Goal: Find specific page/section

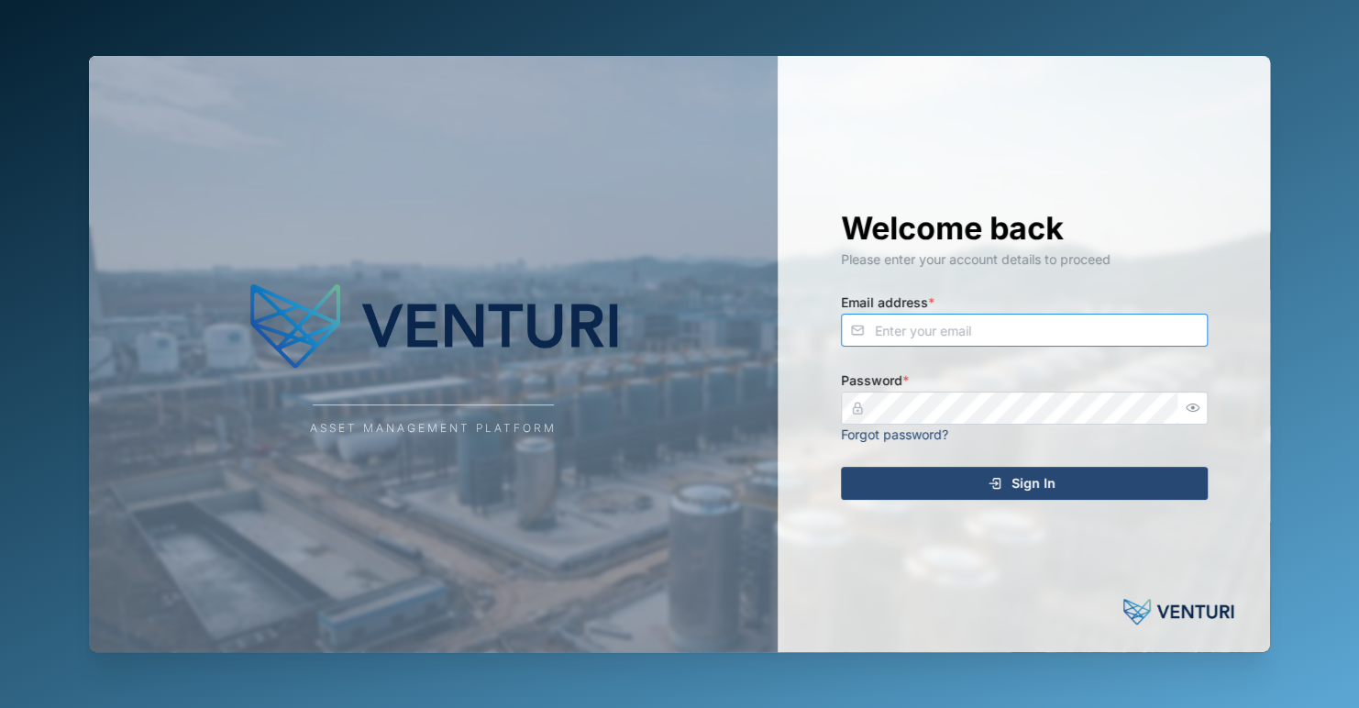
type input "[EMAIL_ADDRESS][DOMAIN_NAME]"
click at [1038, 486] on span "Sign In" at bounding box center [1034, 483] width 44 height 31
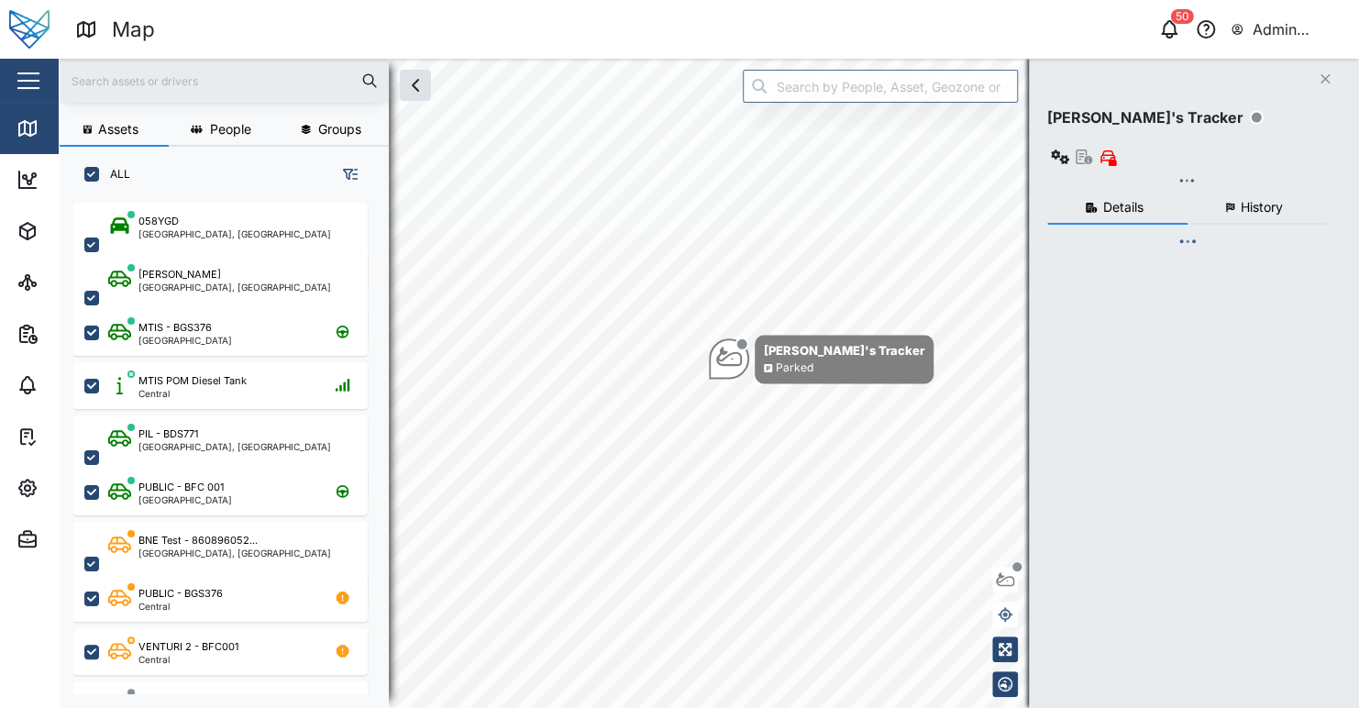
scroll to position [482, 286]
checkbox input "true"
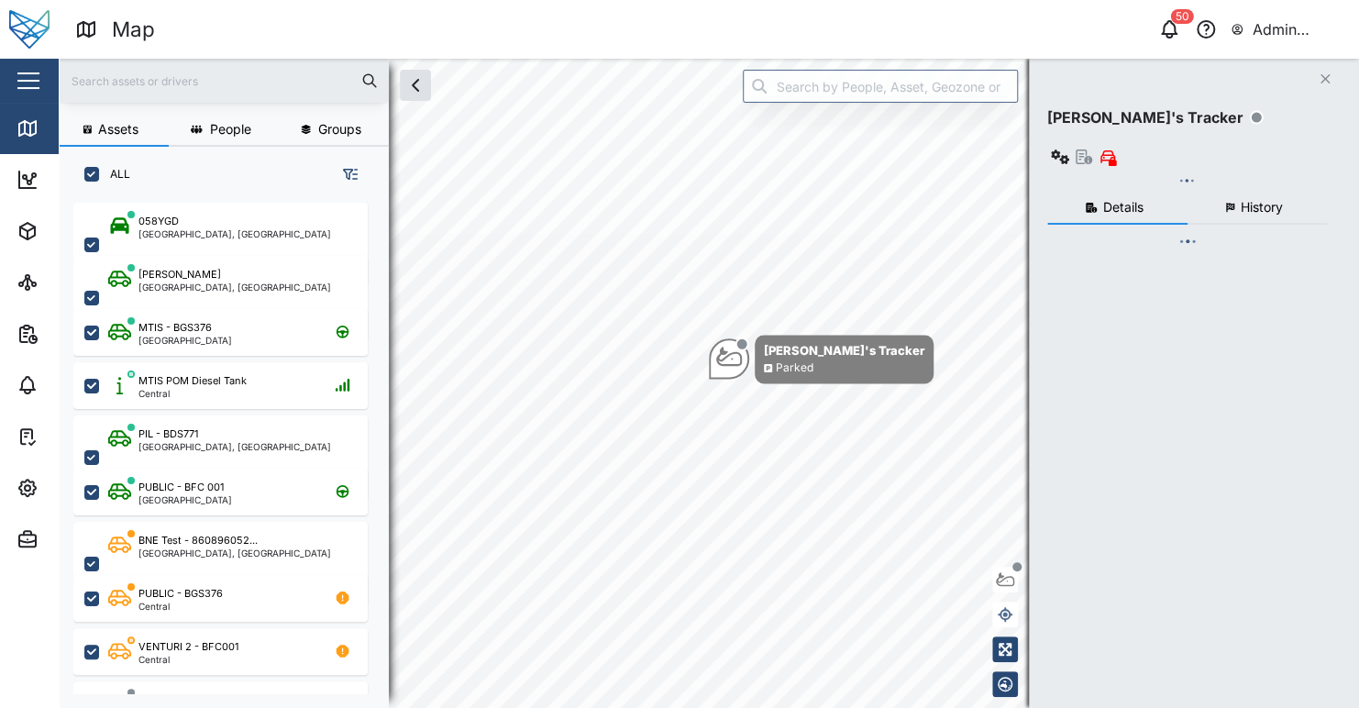
checkbox input "true"
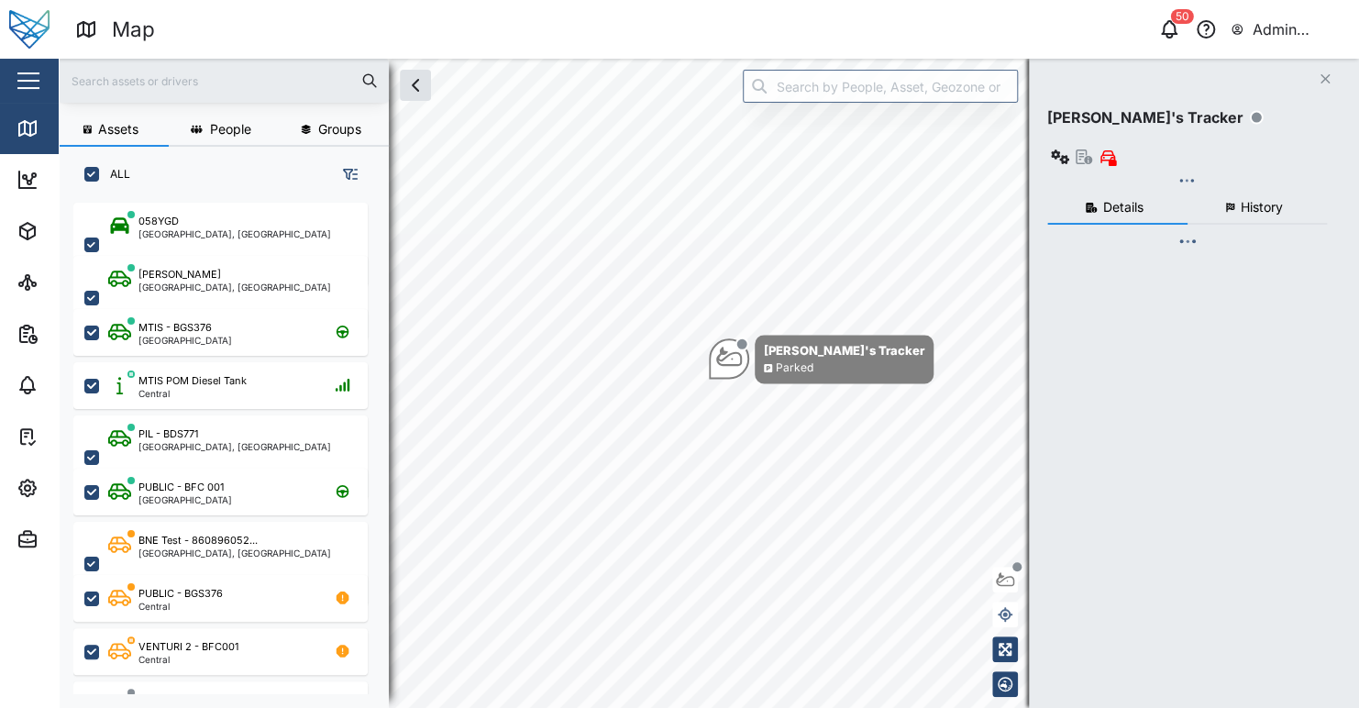
checkbox input "true"
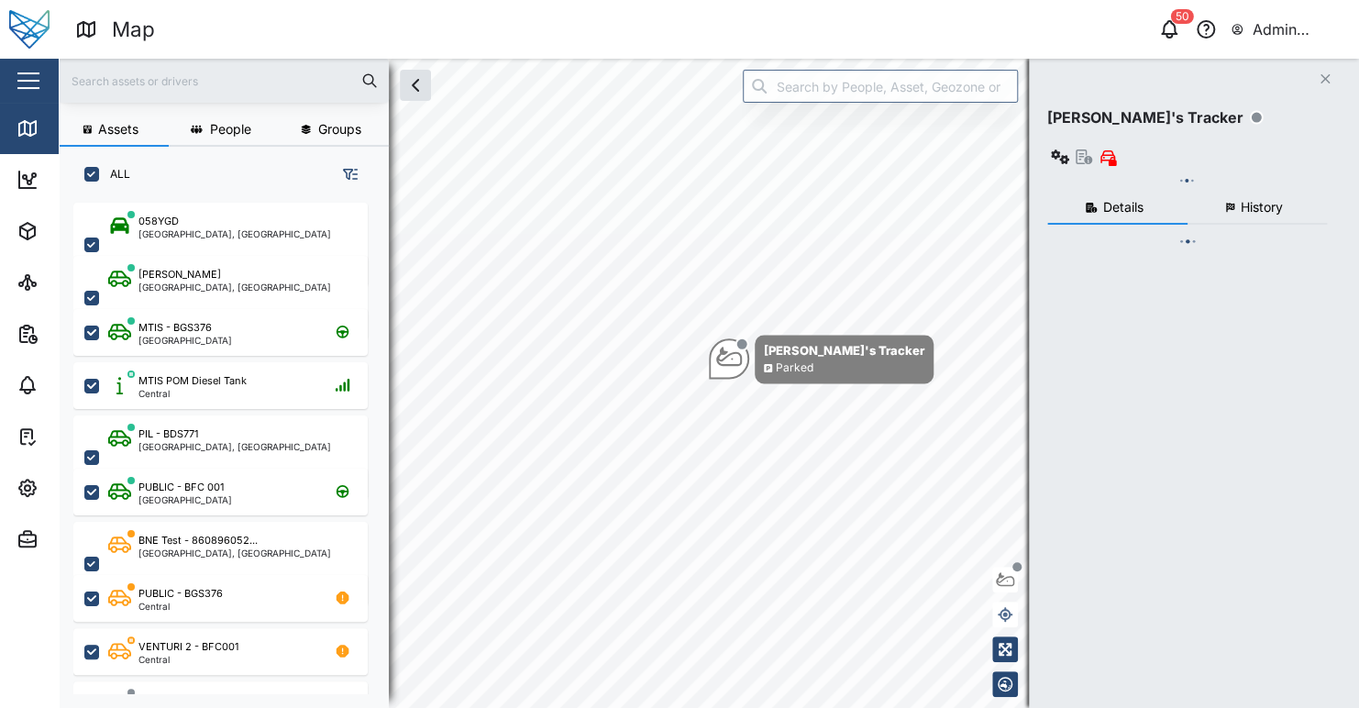
checkbox input "true"
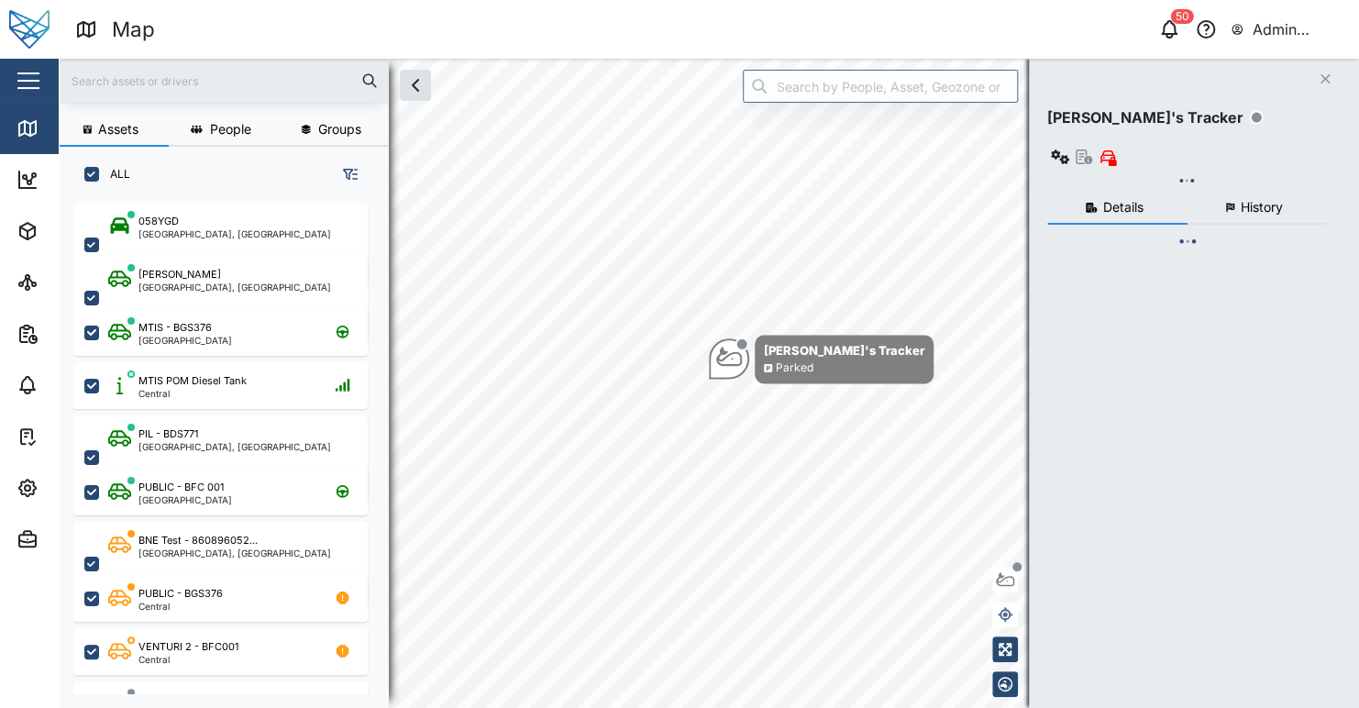
checkbox input "true"
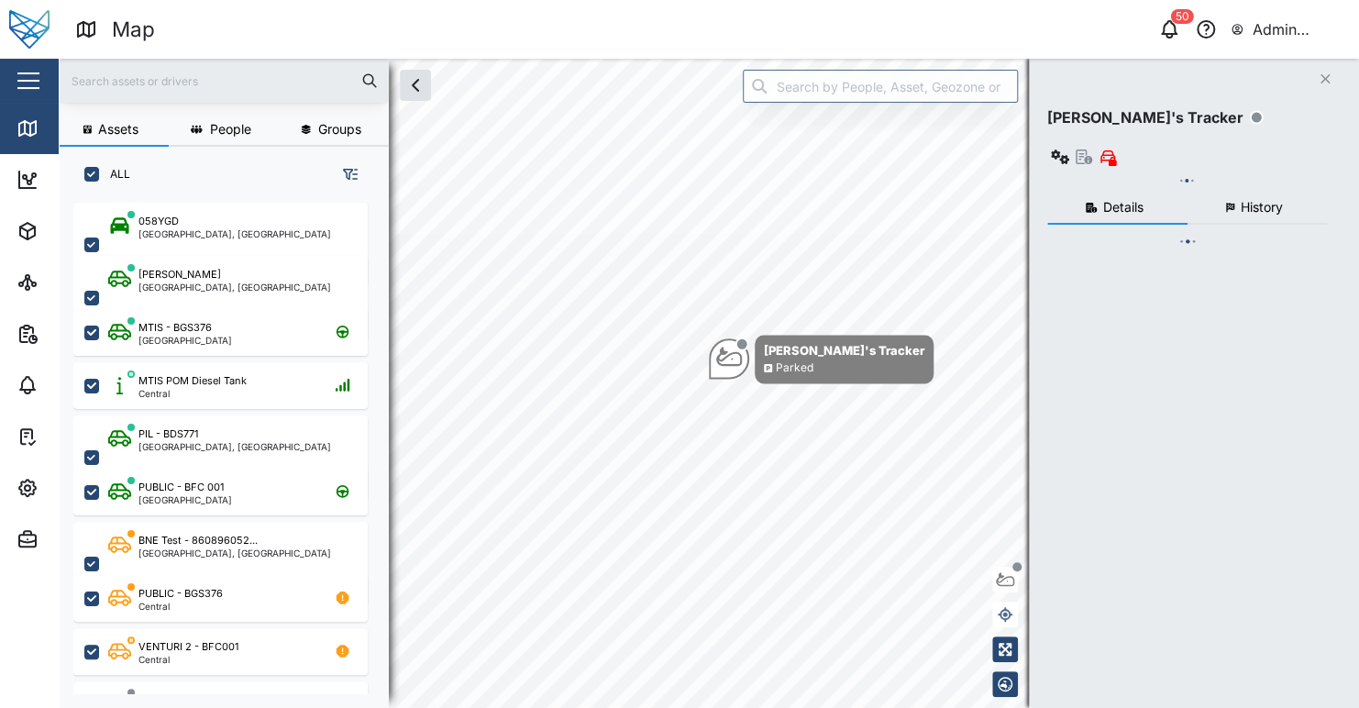
checkbox input "true"
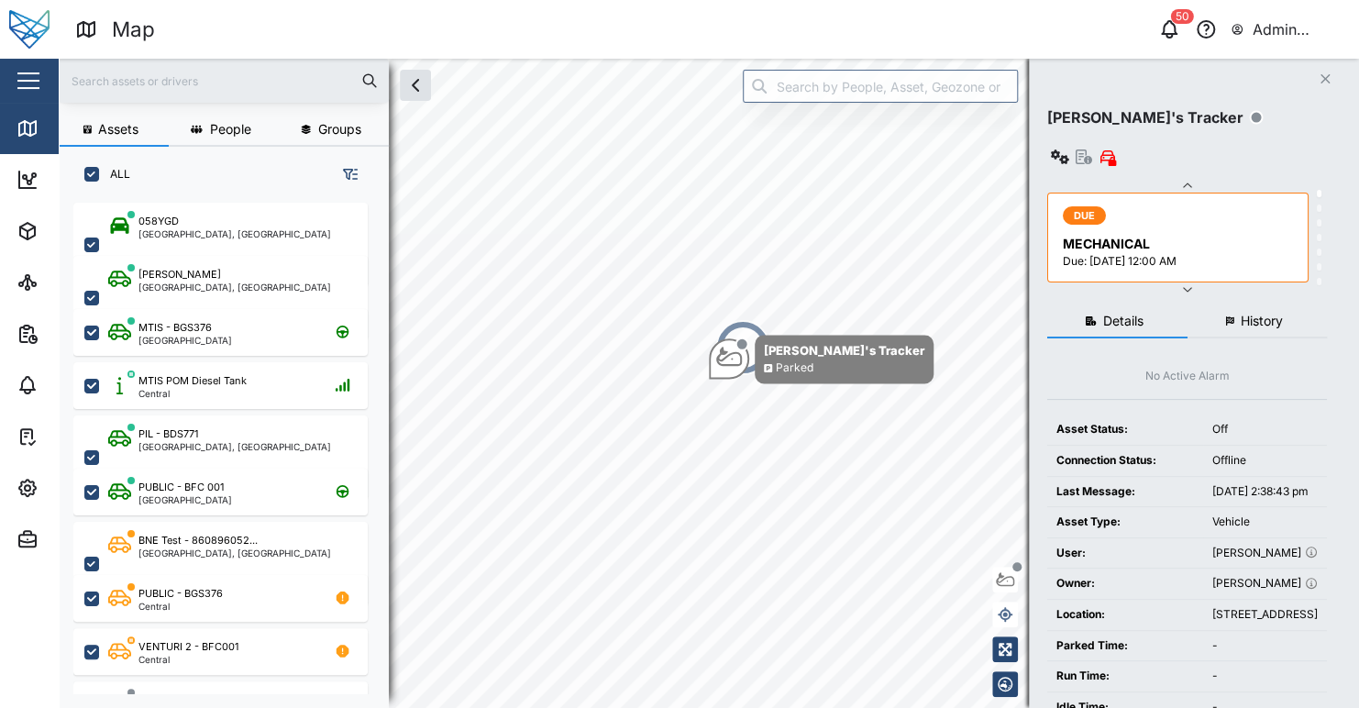
click at [886, 30] on div "50 Admin Zaerald Lungos" at bounding box center [1042, 30] width 635 height 26
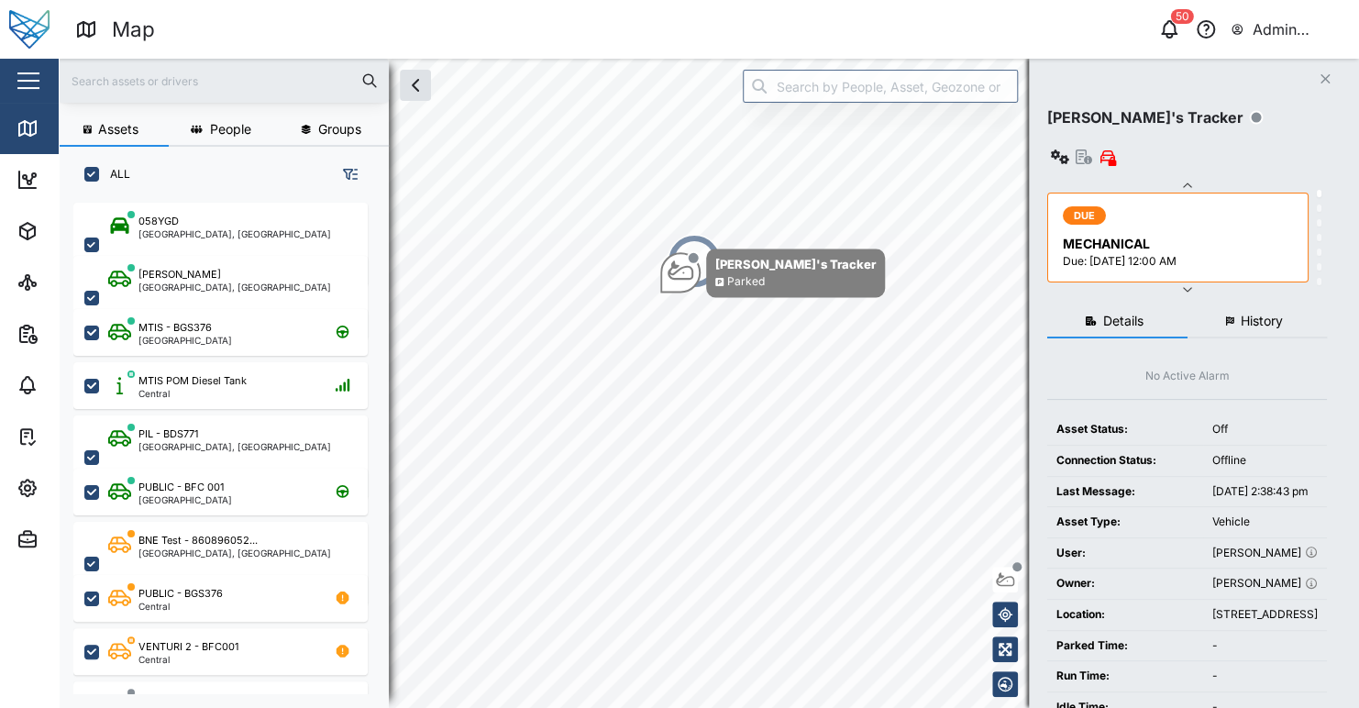
click at [379, 25] on div "Map" at bounding box center [392, 30] width 635 height 32
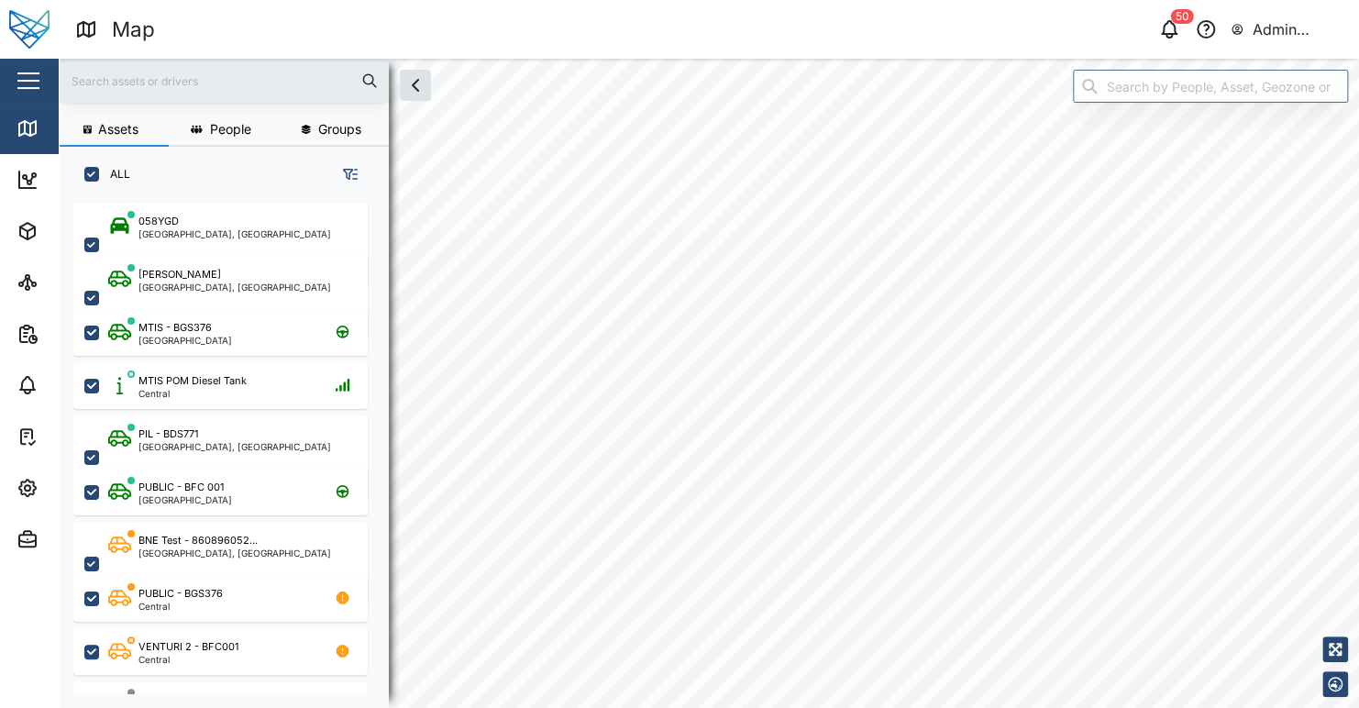
scroll to position [482, 286]
checkbox input "true"
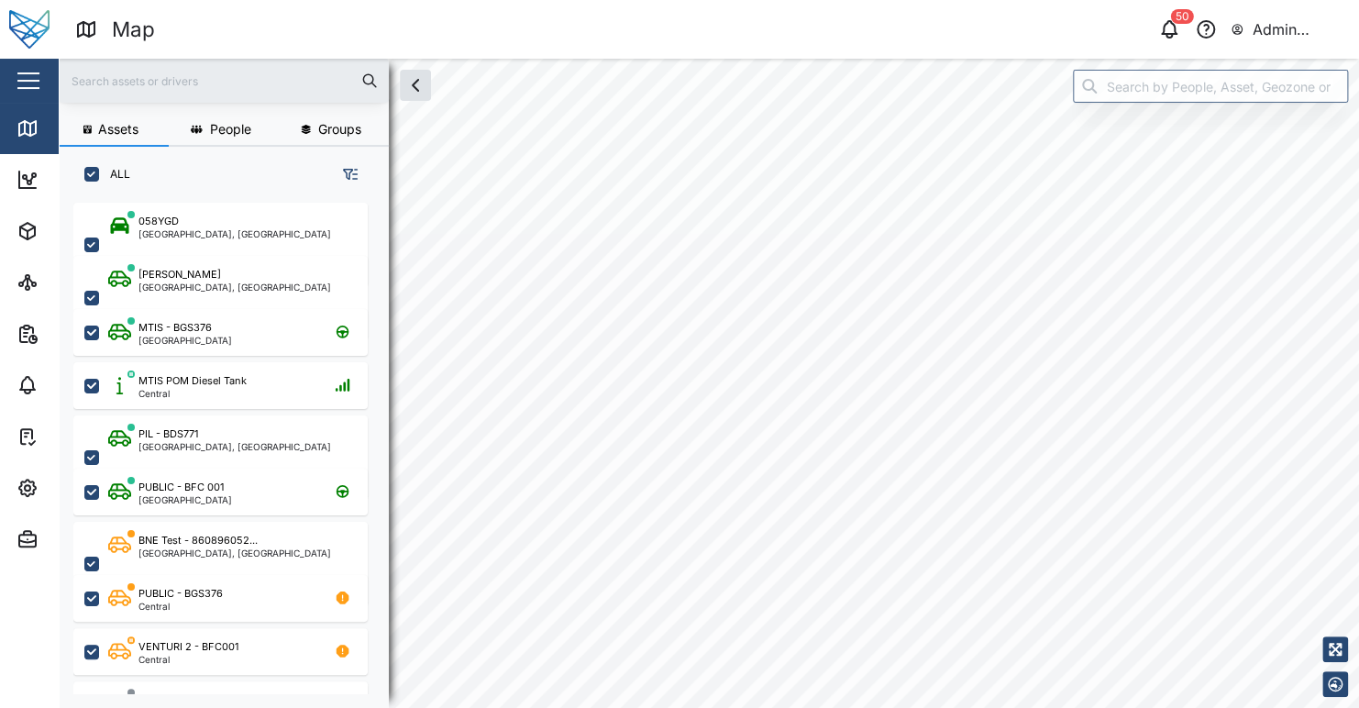
checkbox input "true"
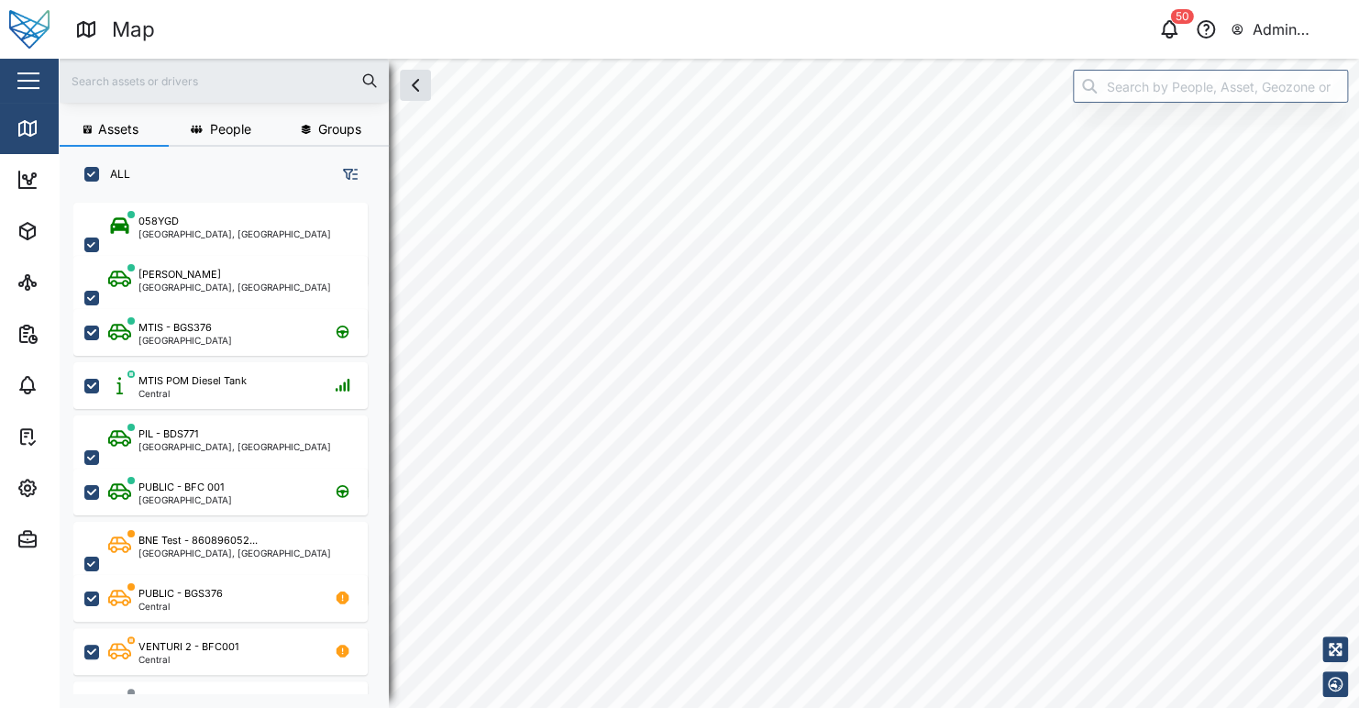
checkbox input "true"
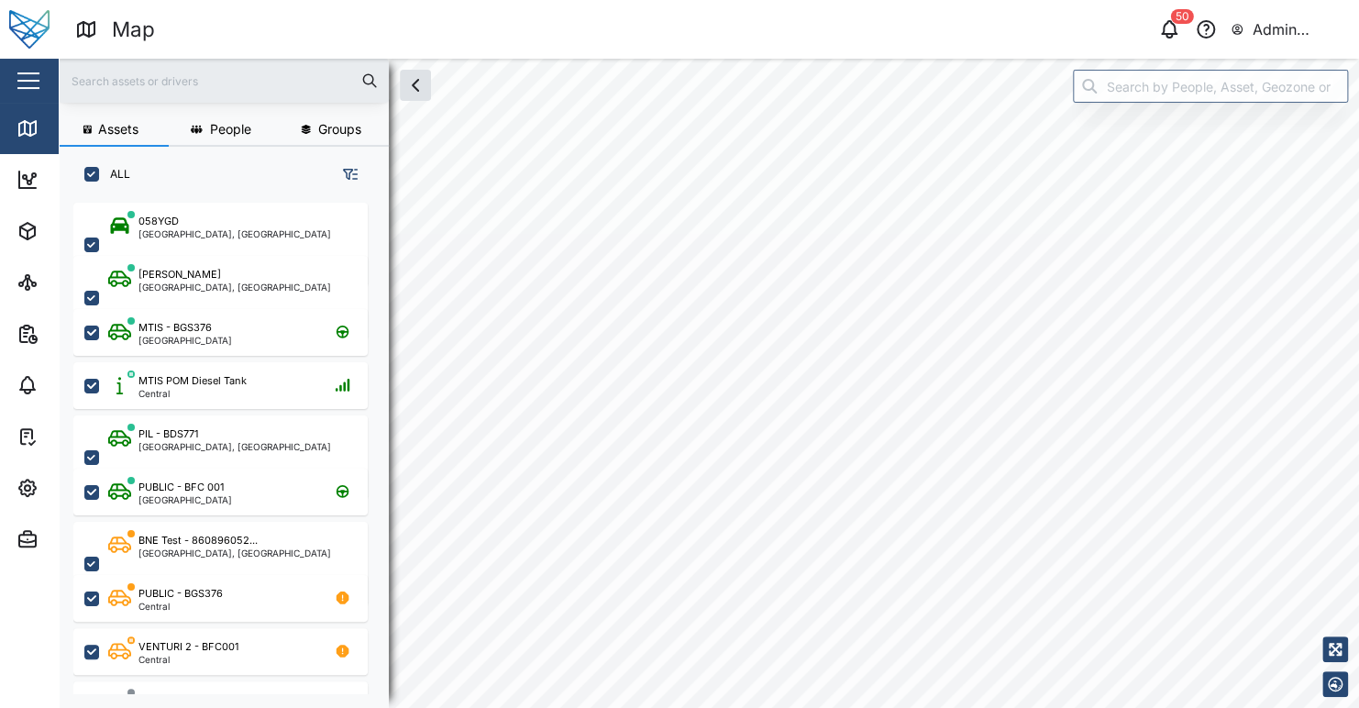
checkbox input "true"
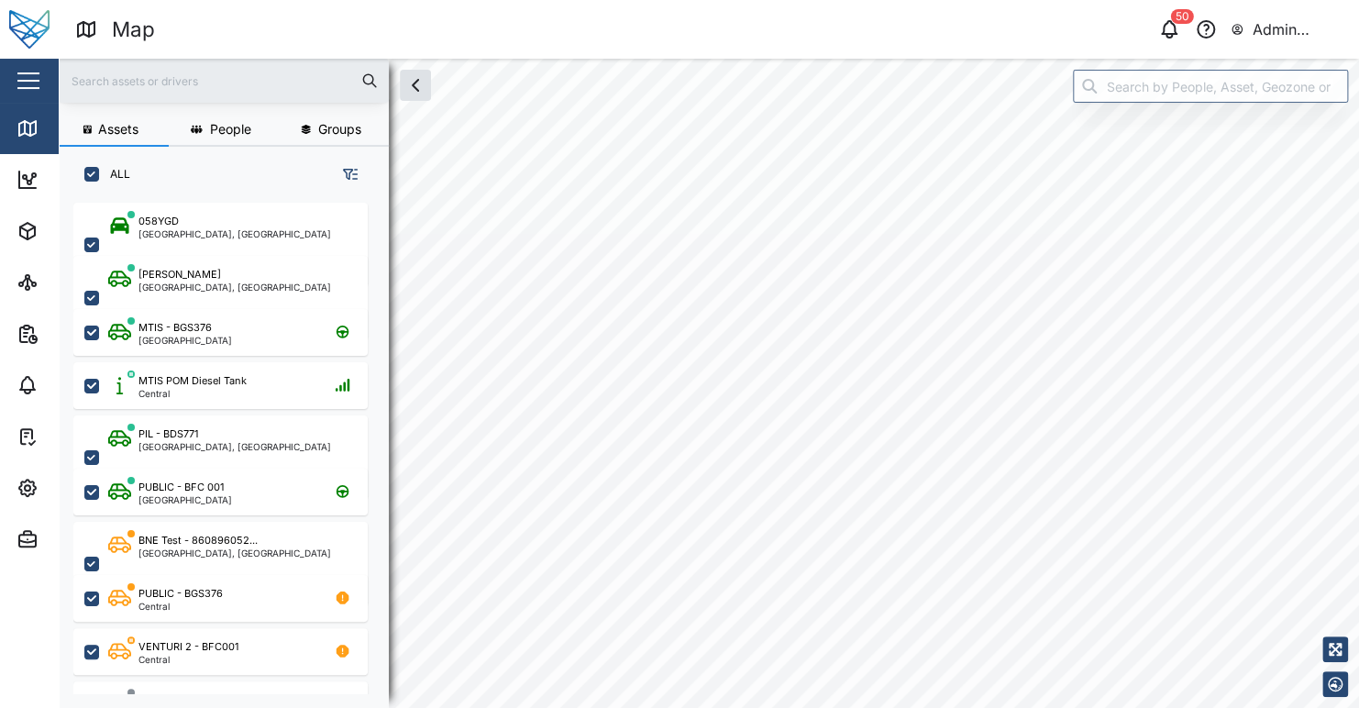
checkbox input "true"
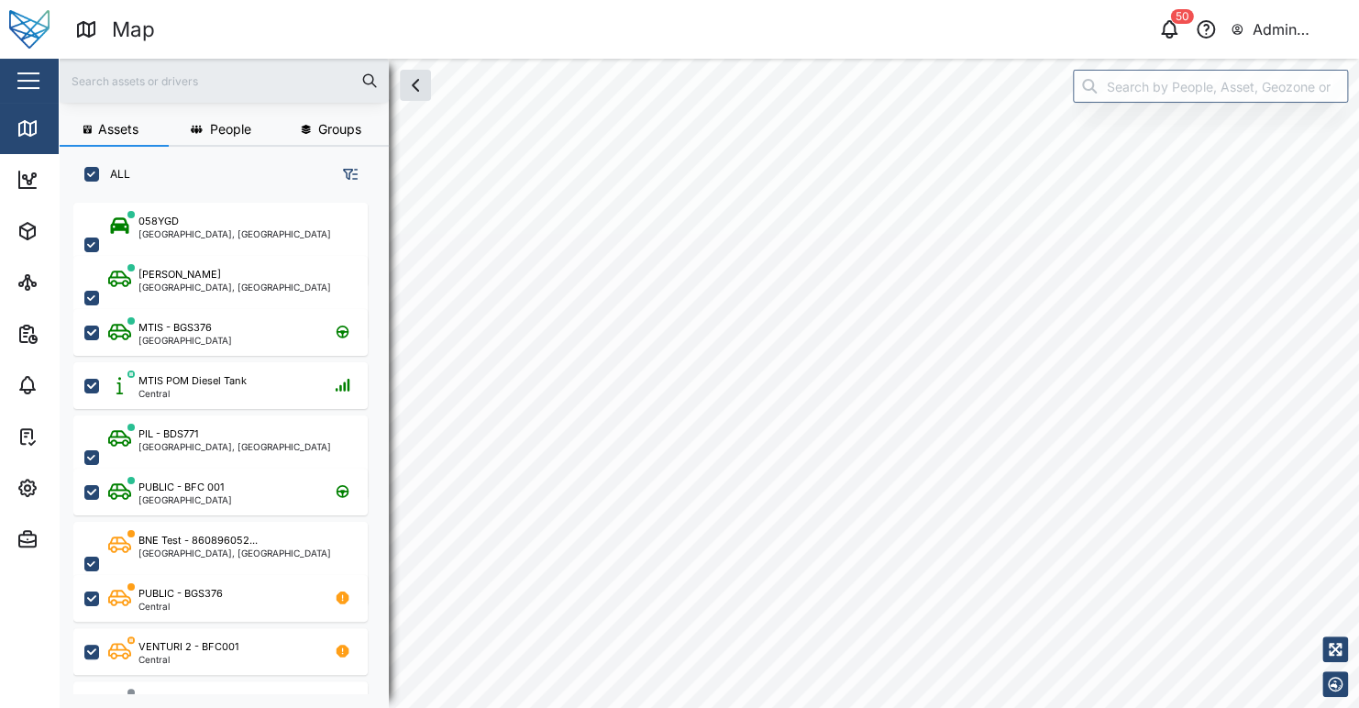
checkbox input "true"
